Goal: Navigation & Orientation: Understand site structure

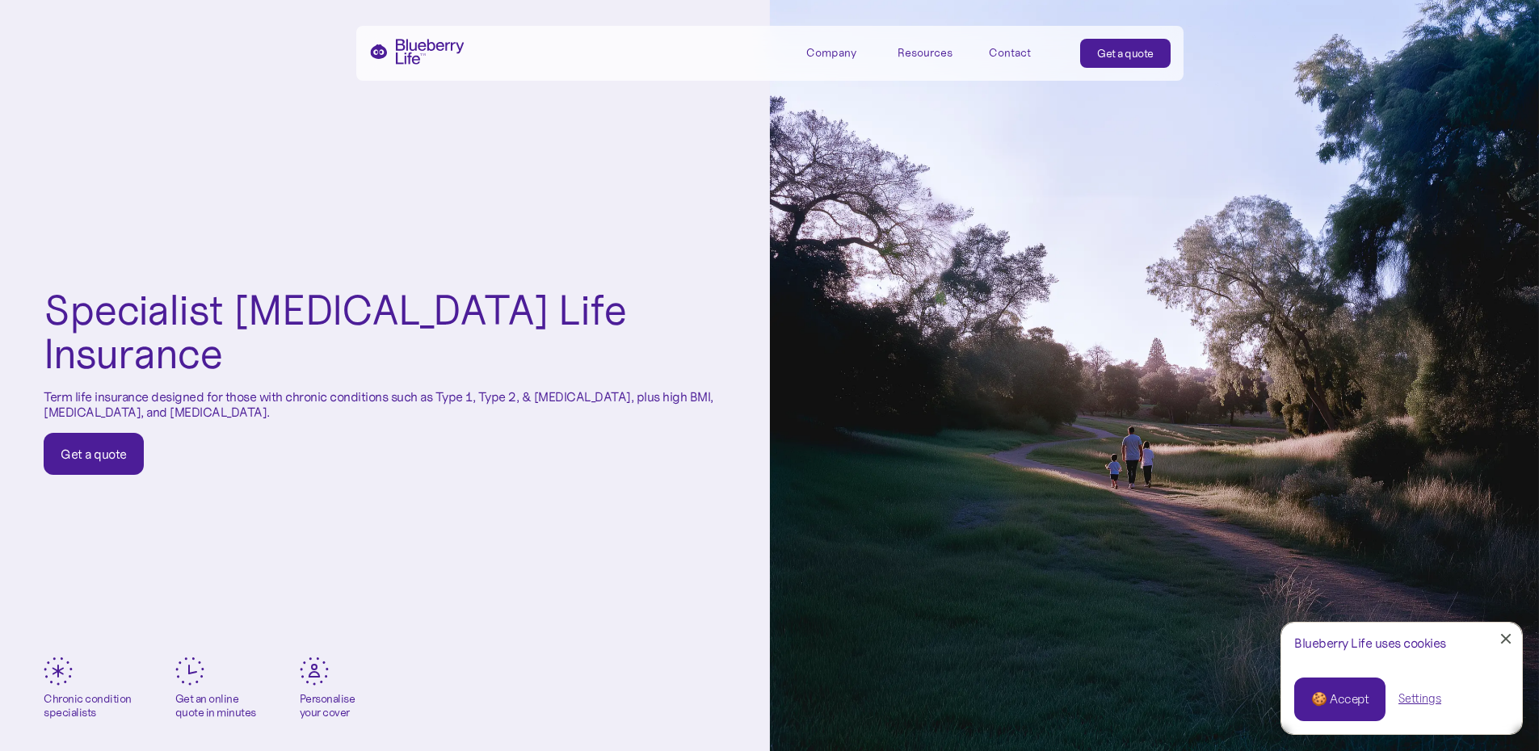
click at [1351, 704] on div "🍪 Accept" at bounding box center [1339, 700] width 57 height 18
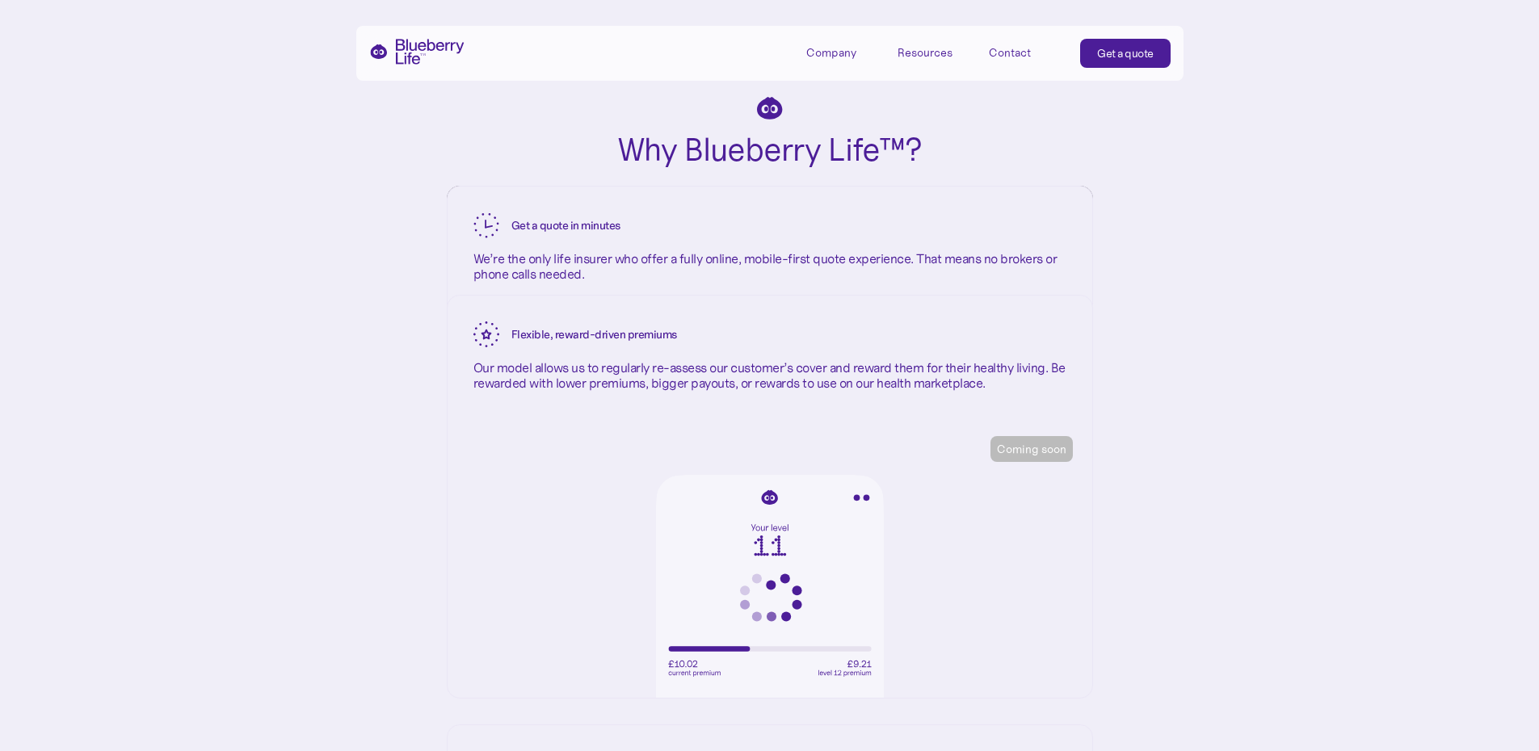
scroll to position [2584, 0]
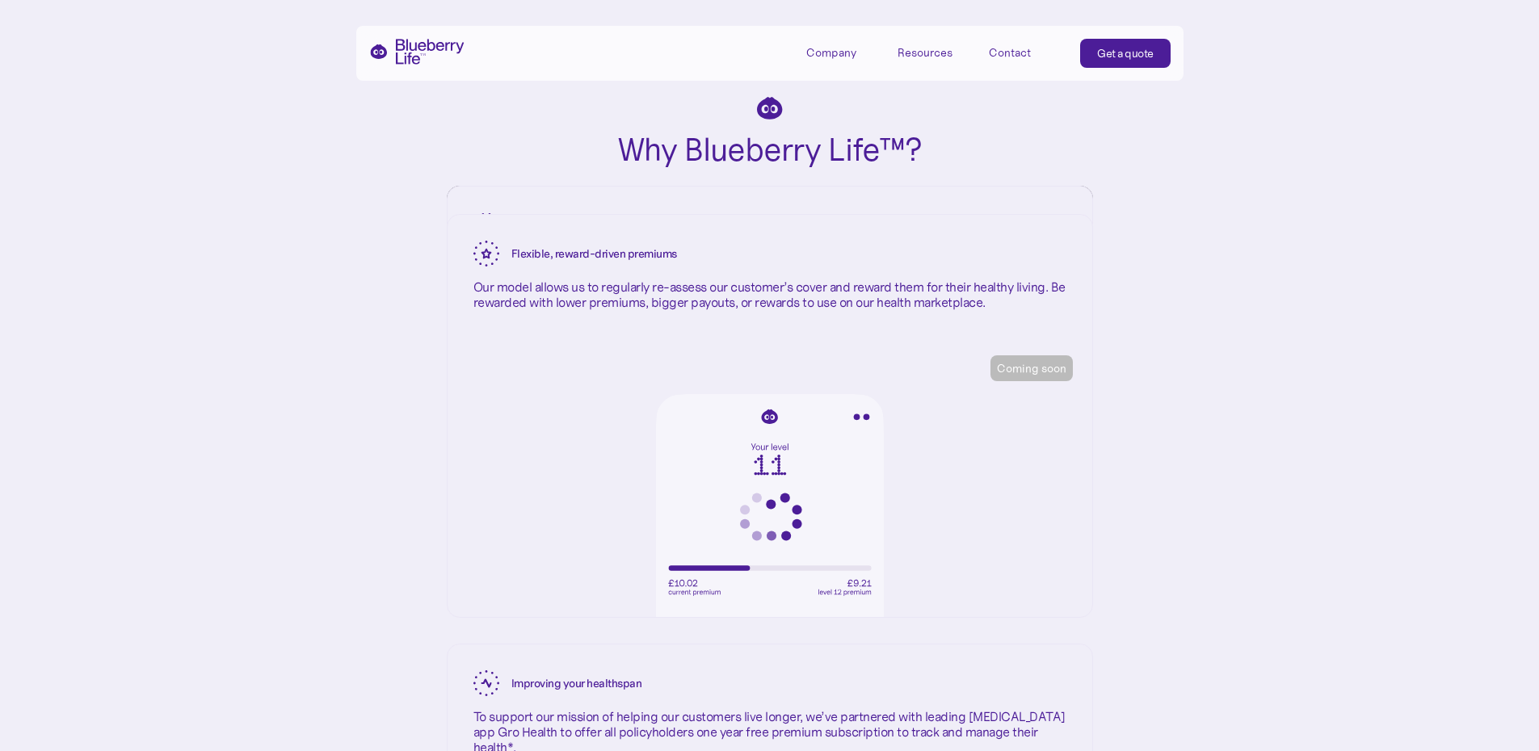
click at [818, 54] on div "Company" at bounding box center [831, 53] width 50 height 14
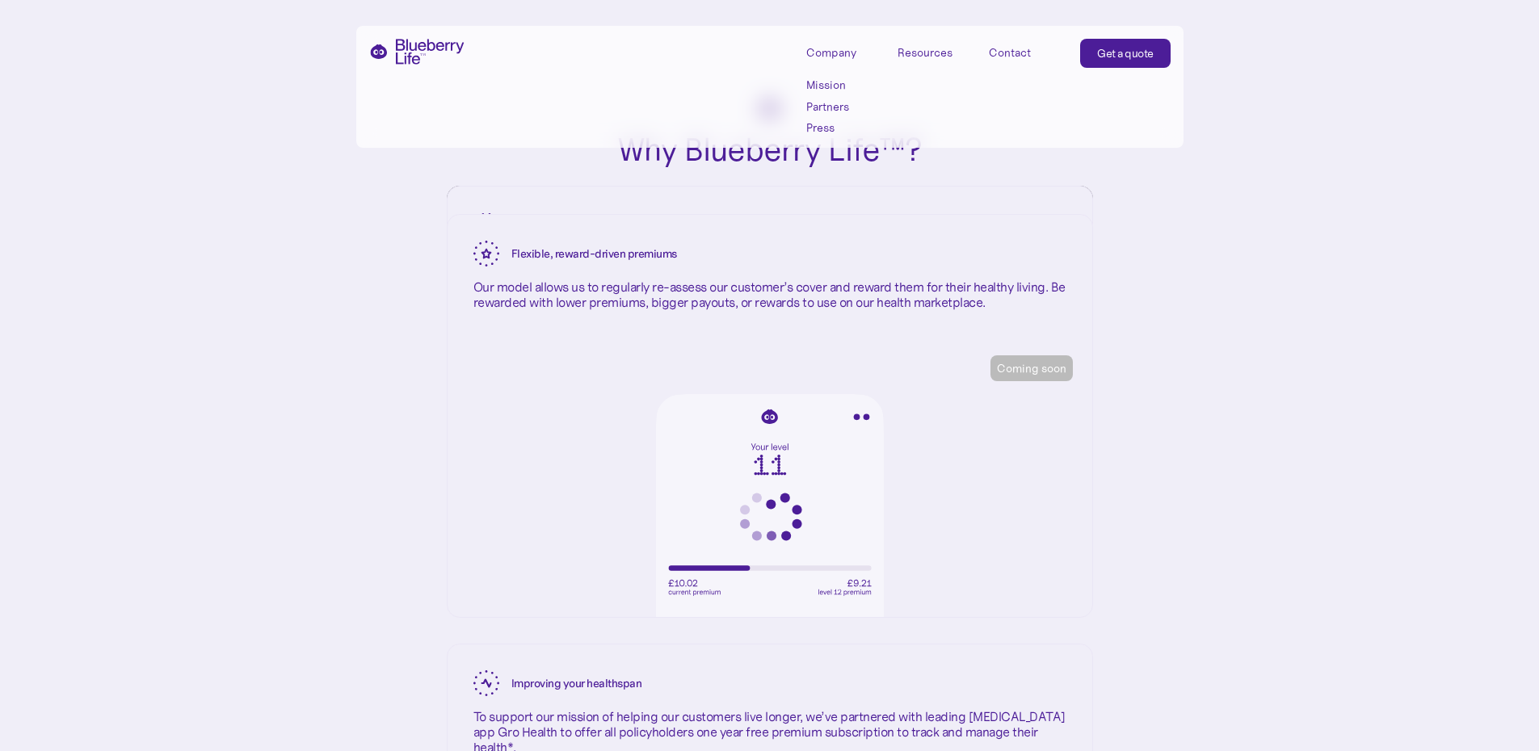
click at [816, 101] on link "Partners" at bounding box center [842, 107] width 73 height 14
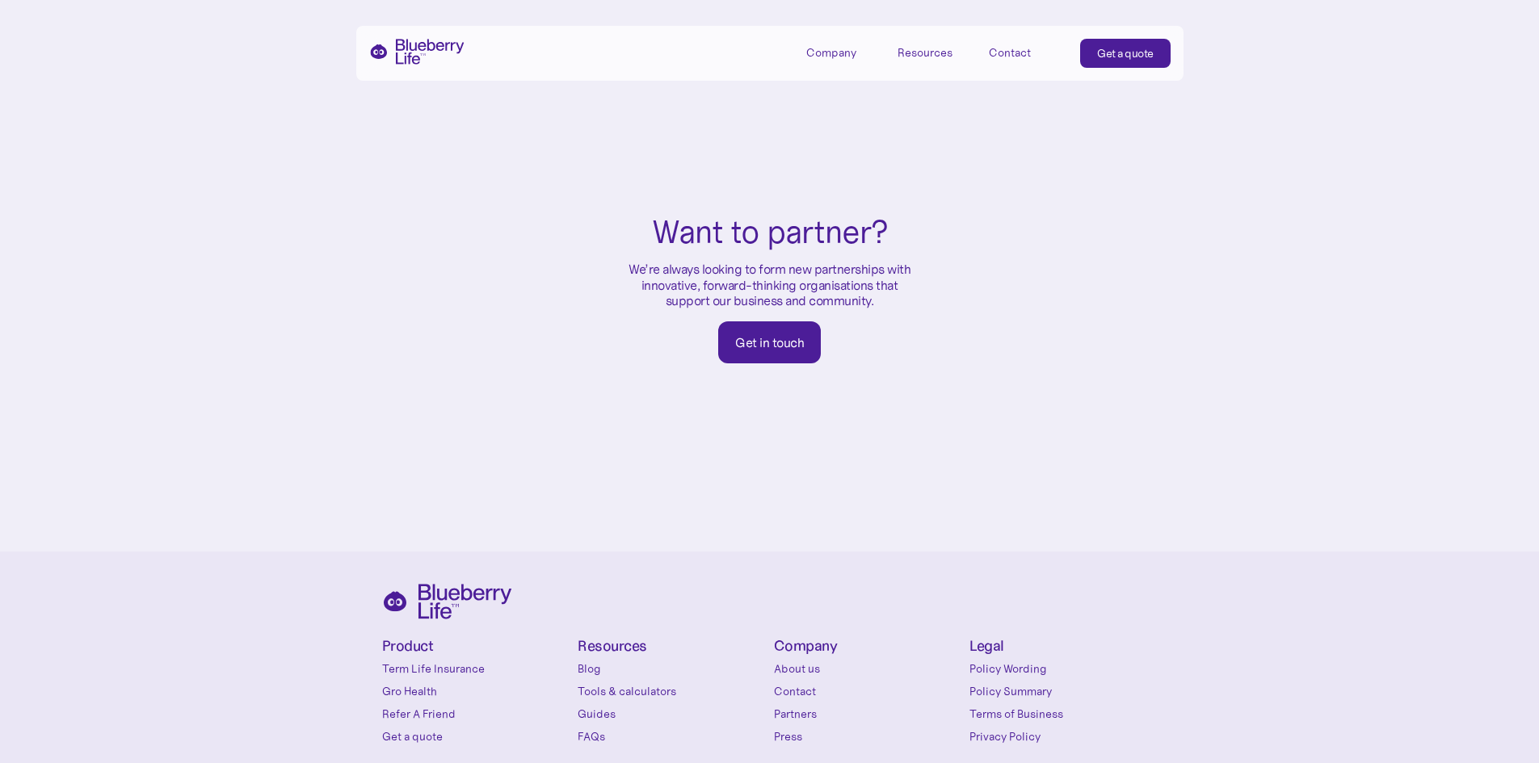
scroll to position [964, 0]
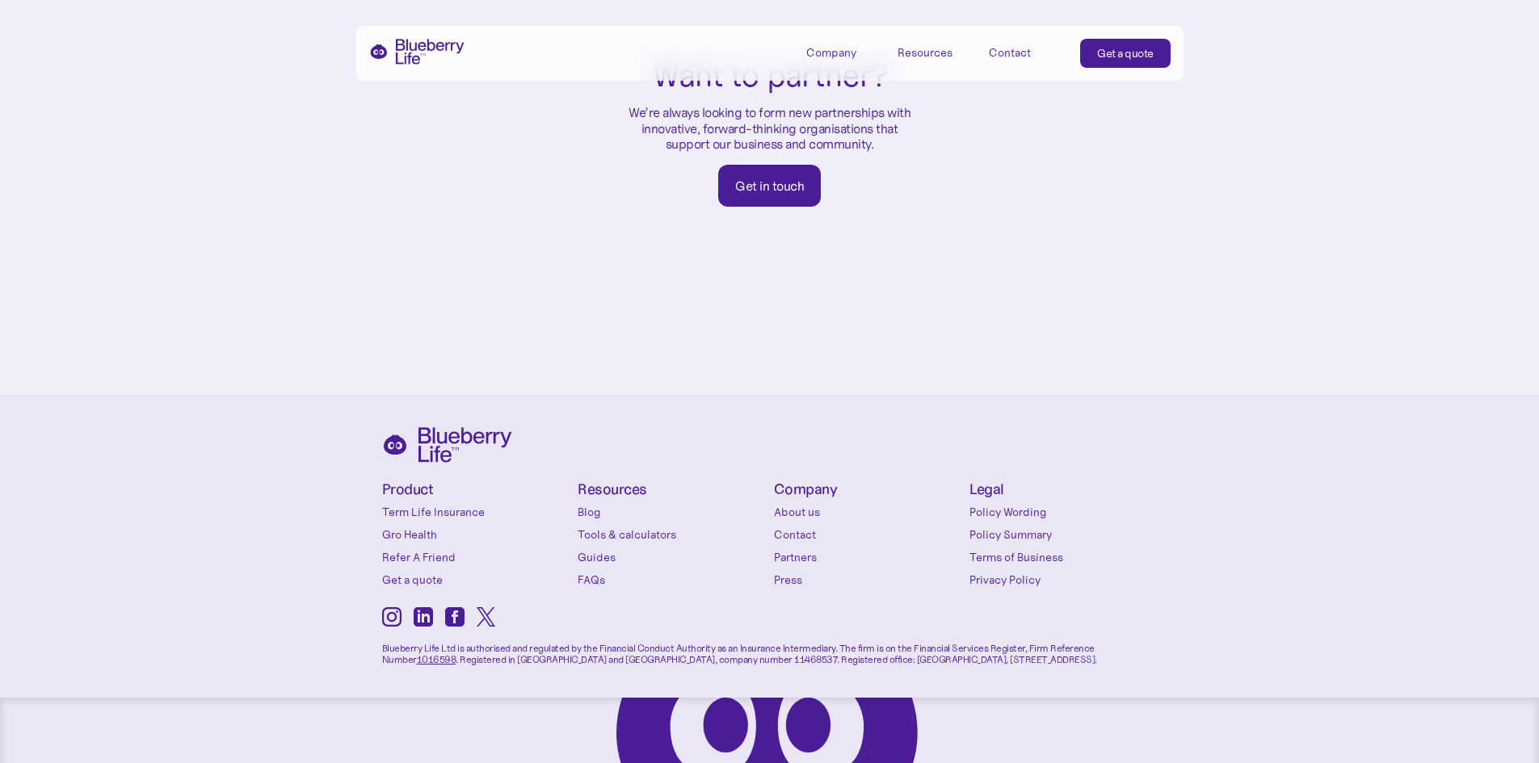
click at [800, 504] on link "About us" at bounding box center [868, 512] width 188 height 16
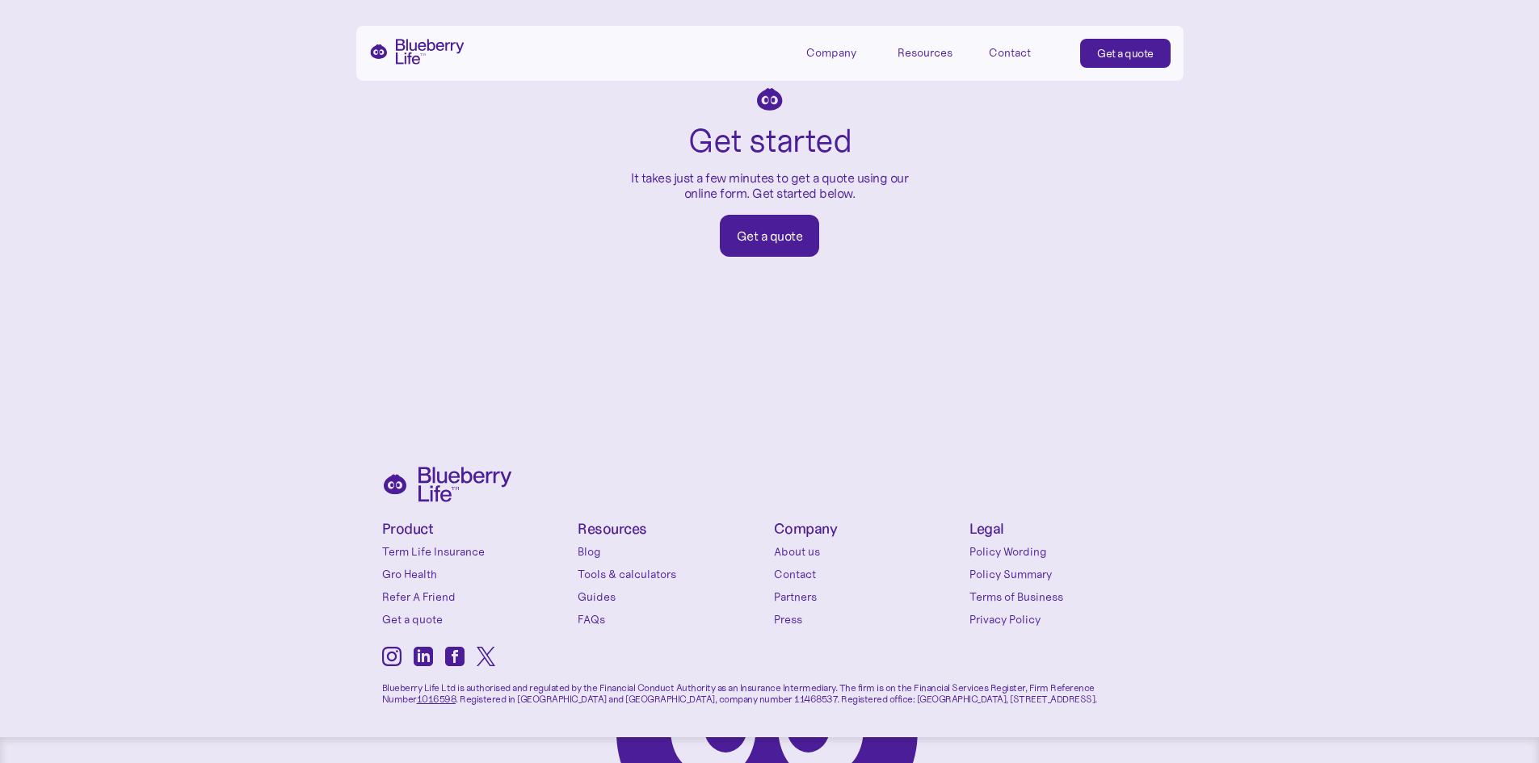
scroll to position [2720, 0]
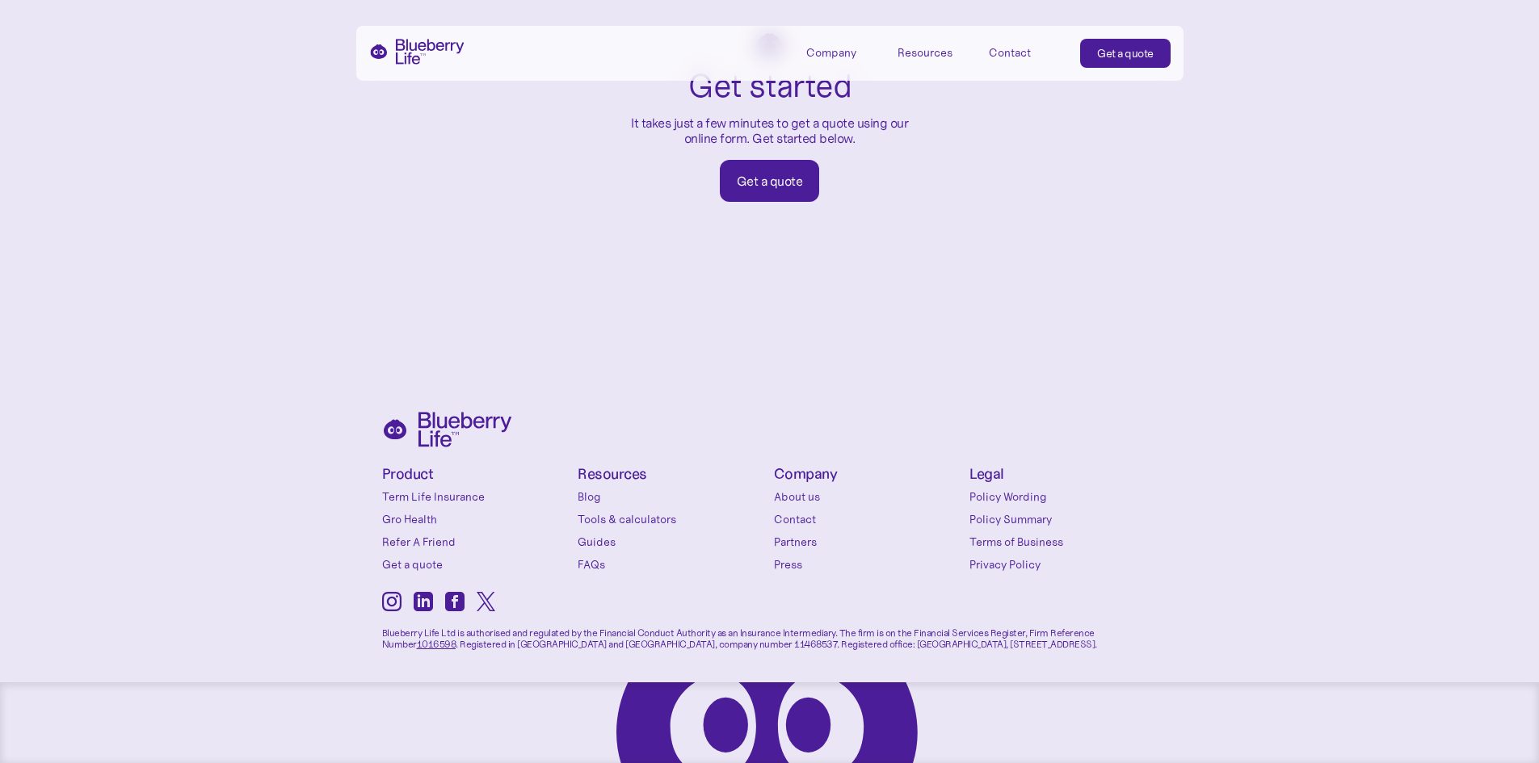
click at [938, 53] on div "Resources" at bounding box center [924, 53] width 55 height 14
